Goal: Navigation & Orientation: Find specific page/section

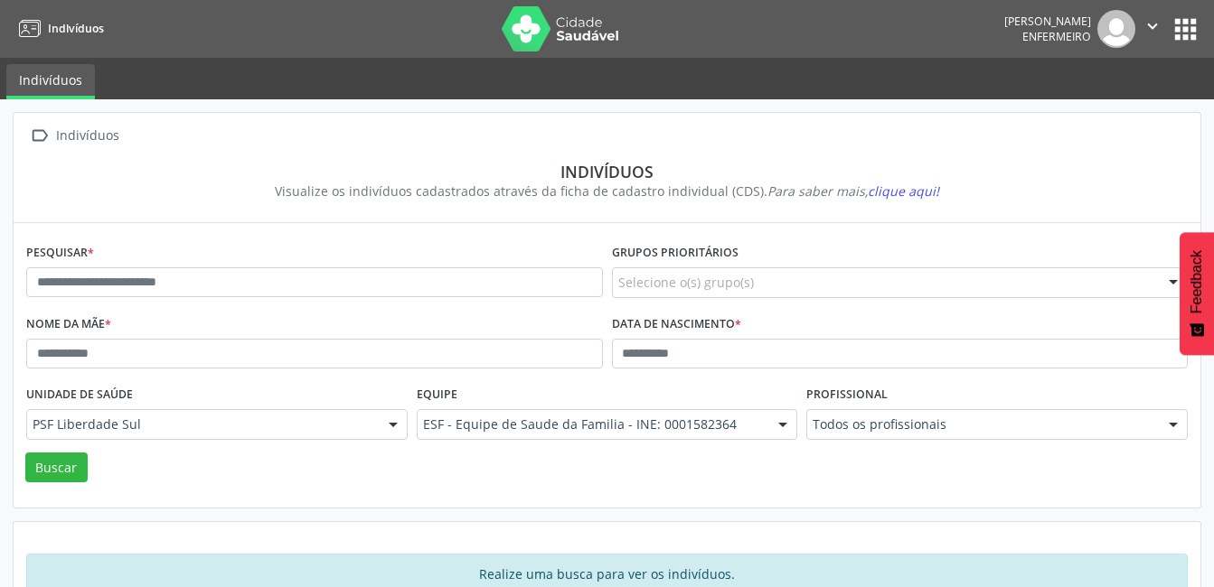
click at [1180, 29] on button "apps" at bounding box center [1185, 30] width 32 height 32
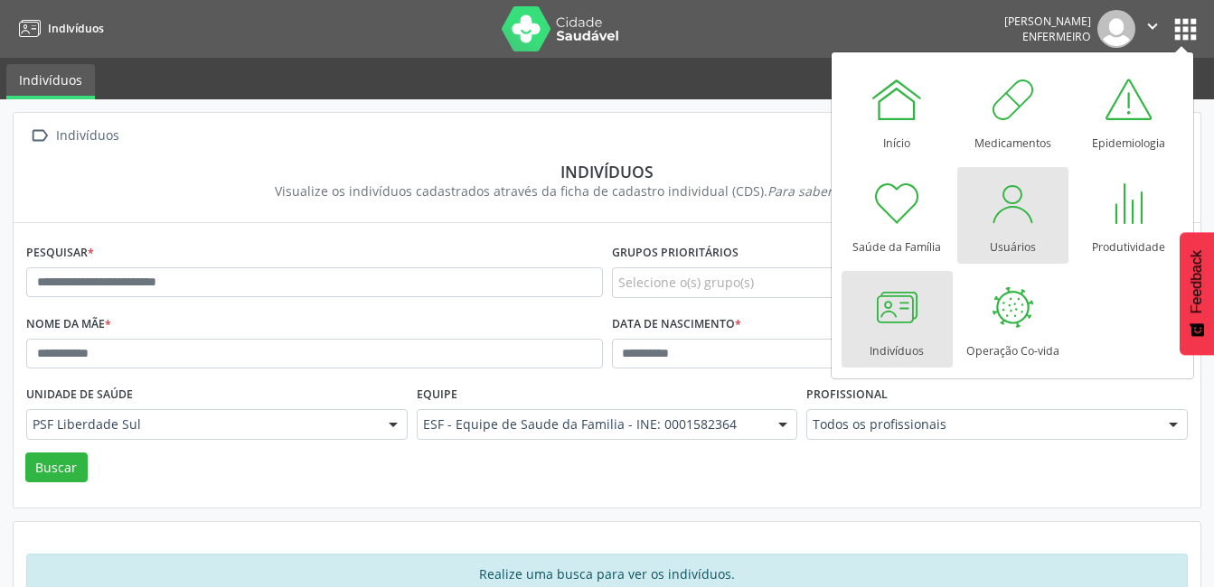
click at [998, 220] on div at bounding box center [1012, 203] width 54 height 54
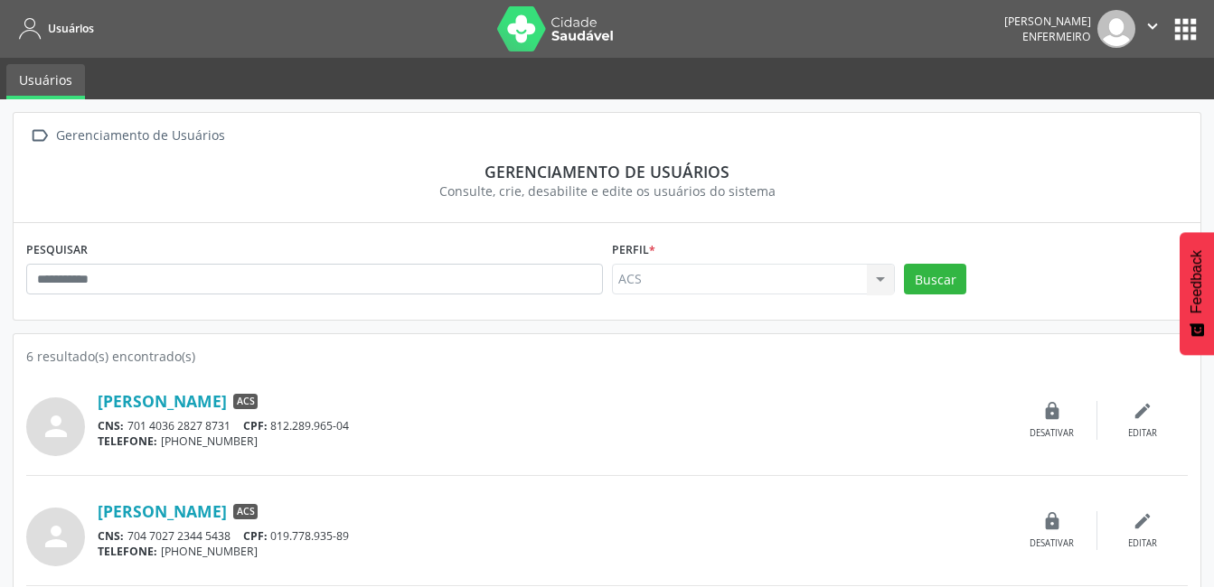
click at [1177, 34] on button "apps" at bounding box center [1185, 30] width 32 height 32
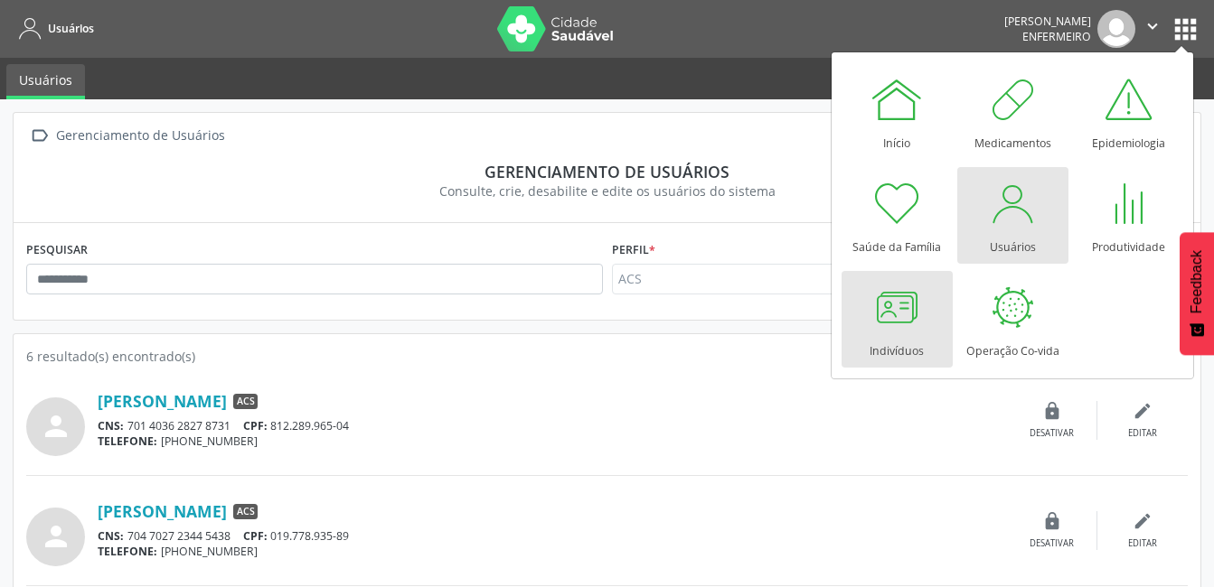
click at [887, 308] on div at bounding box center [896, 307] width 54 height 54
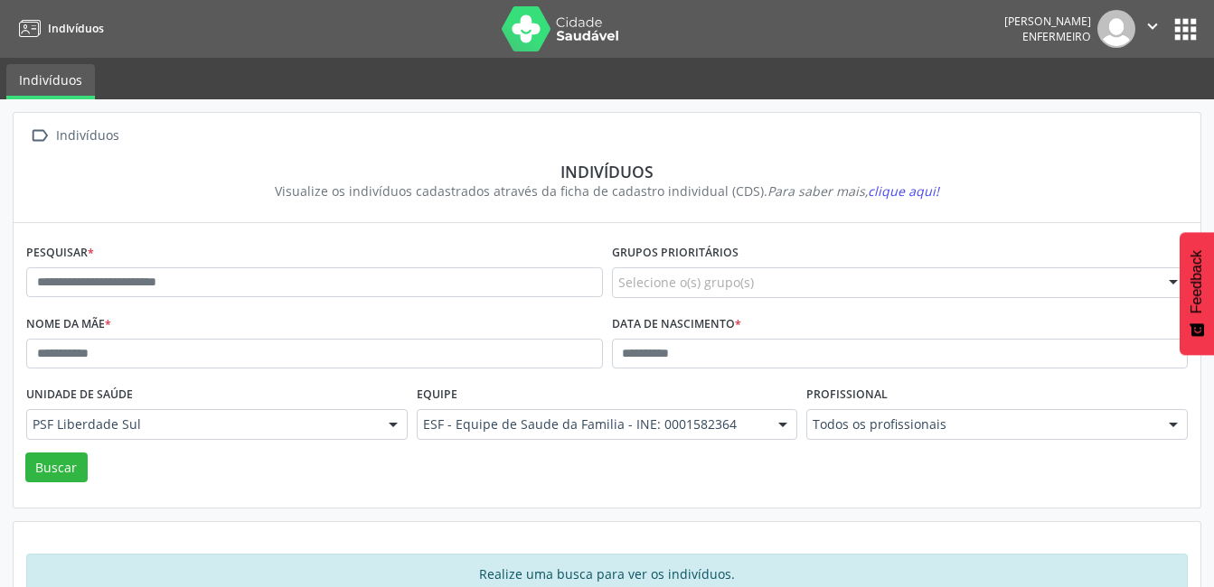
scroll to position [45, 0]
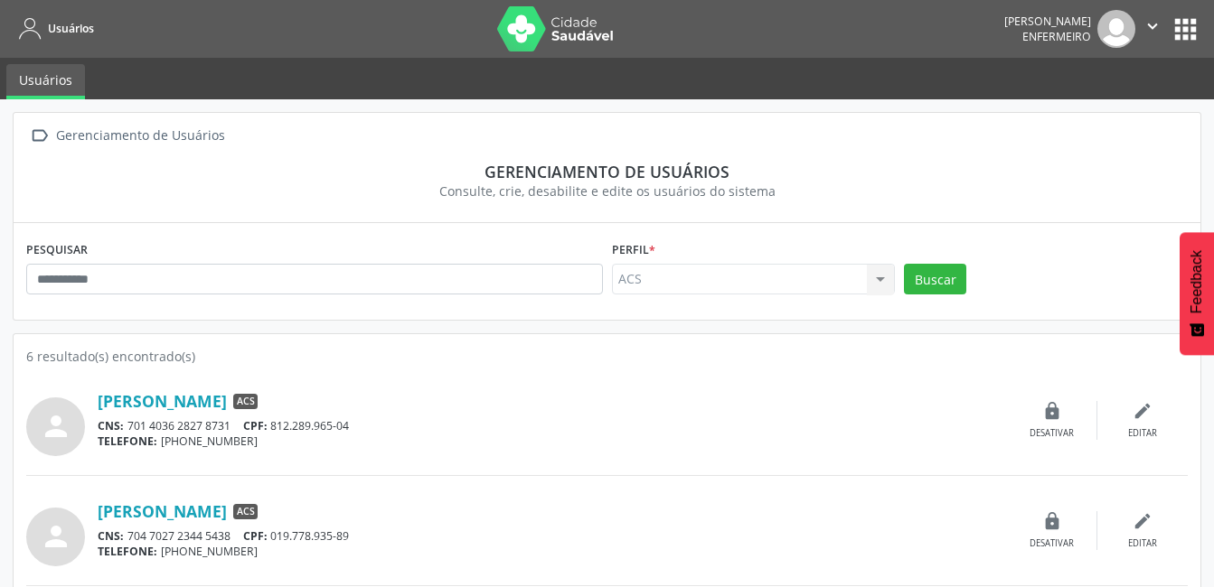
click at [1181, 37] on button "apps" at bounding box center [1185, 30] width 32 height 32
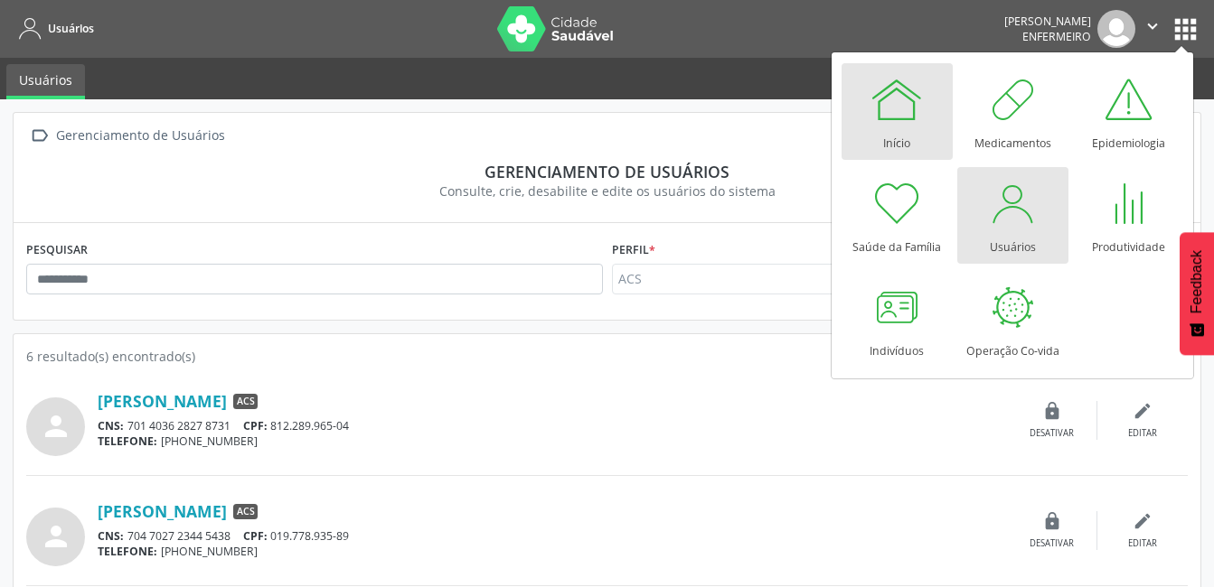
click at [884, 109] on div at bounding box center [896, 99] width 54 height 54
